Goal: Navigation & Orientation: Understand site structure

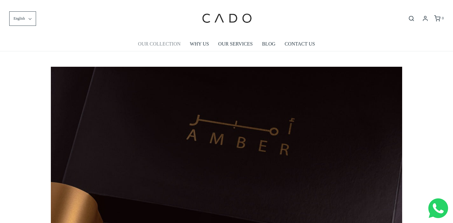
click at [163, 44] on link "OUR COLLECTION" at bounding box center [159, 44] width 42 height 14
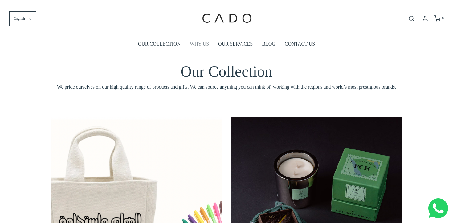
click at [199, 44] on link "WHY US" at bounding box center [199, 44] width 19 height 14
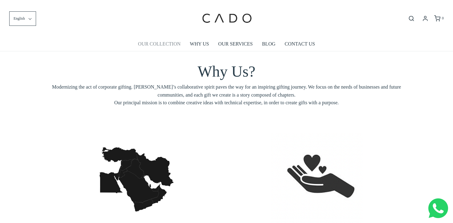
click at [167, 46] on link "OUR COLLECTION" at bounding box center [159, 44] width 42 height 14
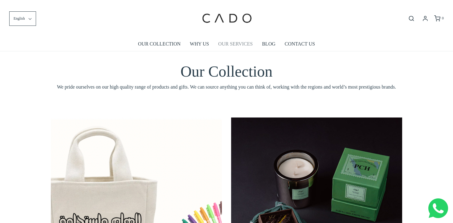
click at [234, 44] on link "OUR SERVICES" at bounding box center [235, 44] width 34 height 14
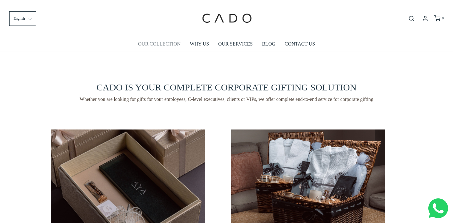
click at [163, 45] on link "OUR COLLECTION" at bounding box center [159, 44] width 42 height 14
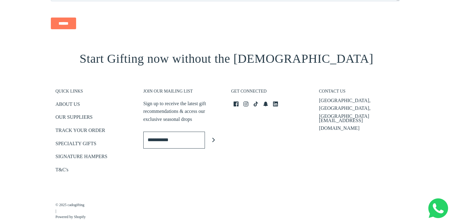
scroll to position [791, 0]
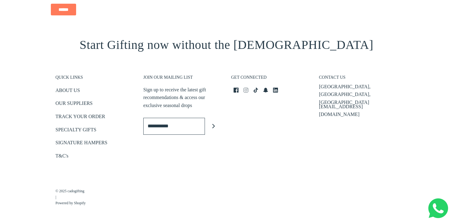
click at [244, 89] on icon "Instagram icon" at bounding box center [245, 90] width 5 height 5
